Goal: Consume media (video, audio)

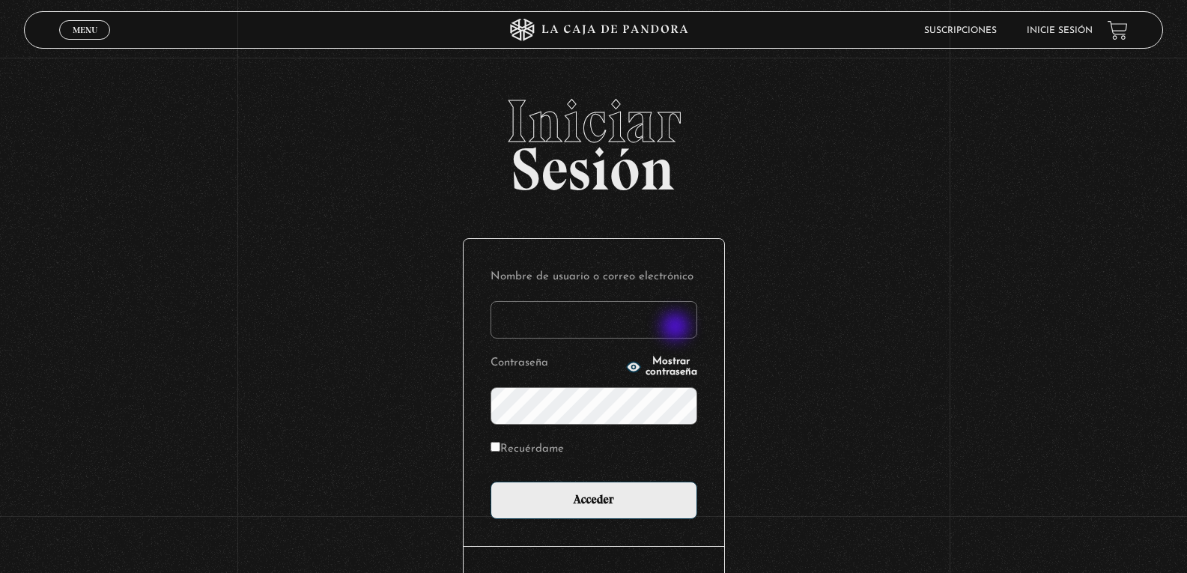
click at [677, 328] on input "Nombre de usuario o correo electrónico" at bounding box center [594, 319] width 207 height 37
type input "pamens.1987@gmail.com"
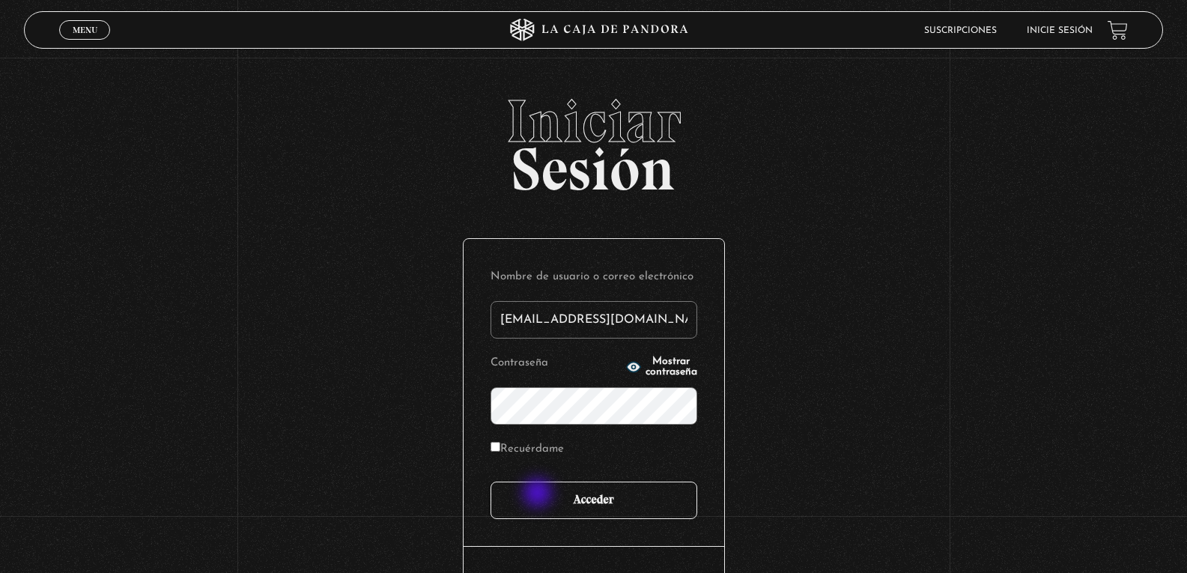
click at [539, 494] on input "Acceder" at bounding box center [594, 500] width 207 height 37
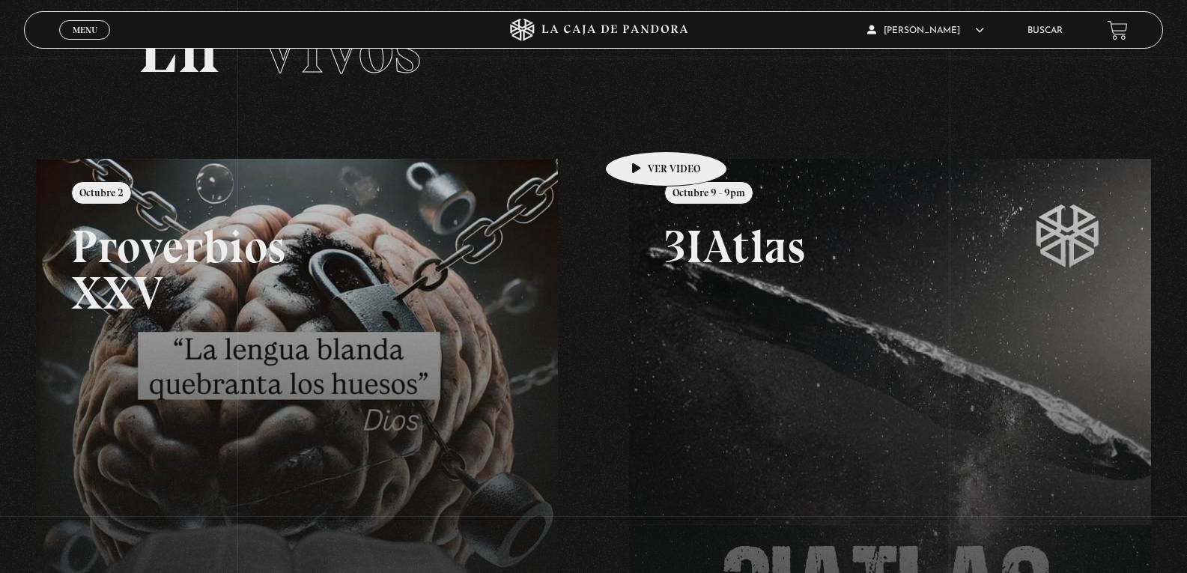
scroll to position [75, 0]
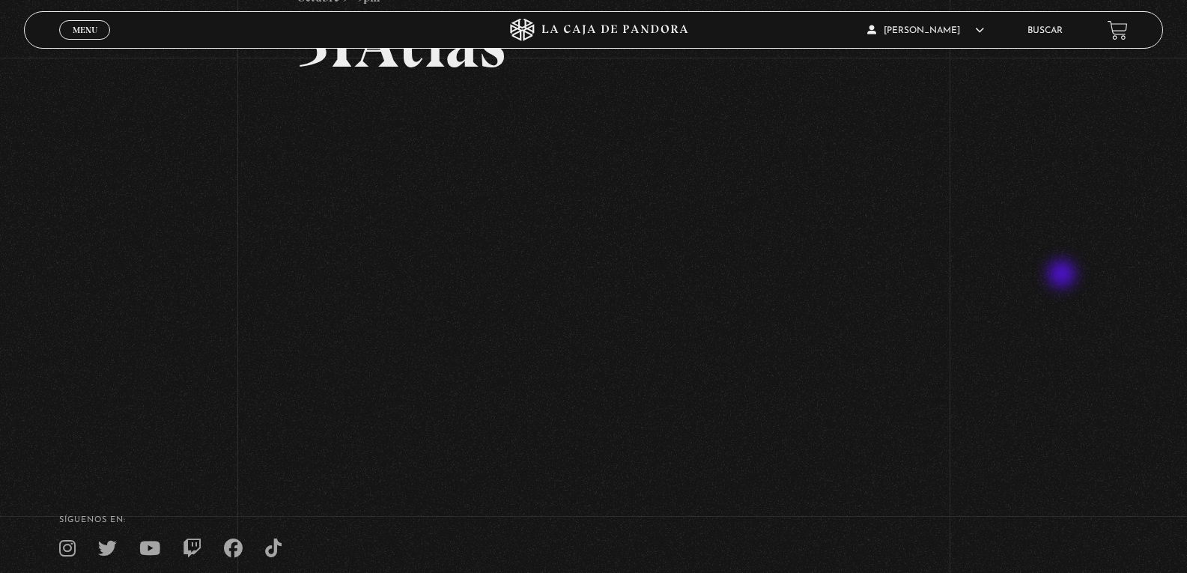
scroll to position [109, 0]
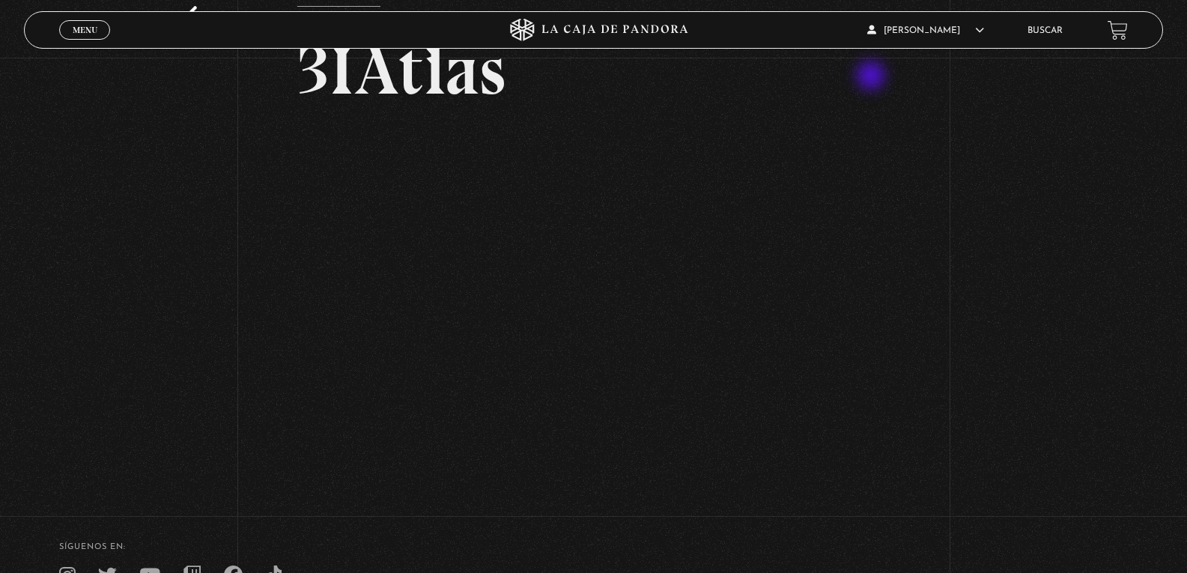
click at [872, 77] on h2 "3IAtlas" at bounding box center [593, 70] width 592 height 69
